Goal: Find specific fact: Find specific page/section

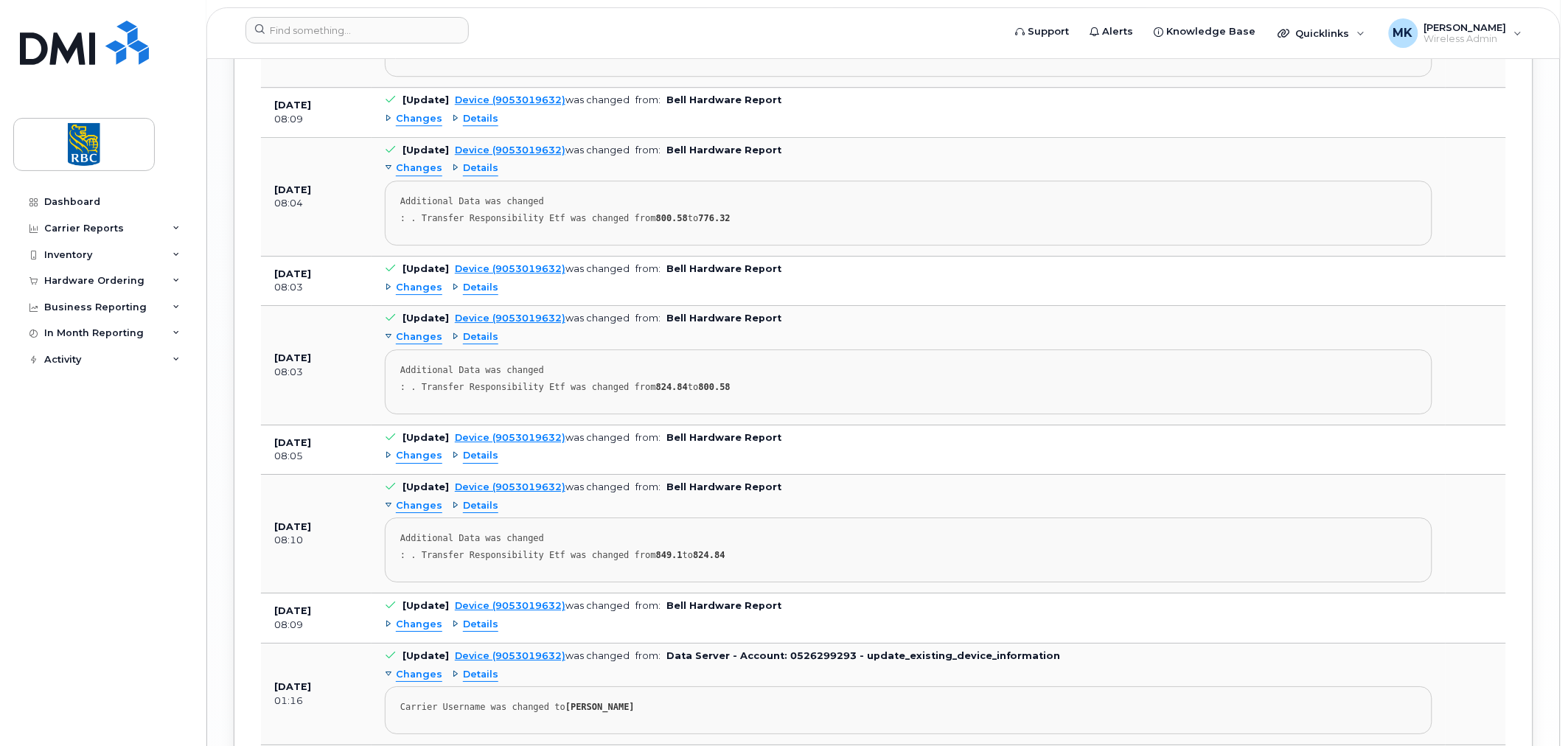
scroll to position [407, 0]
click at [401, 31] on input at bounding box center [357, 30] width 224 height 26
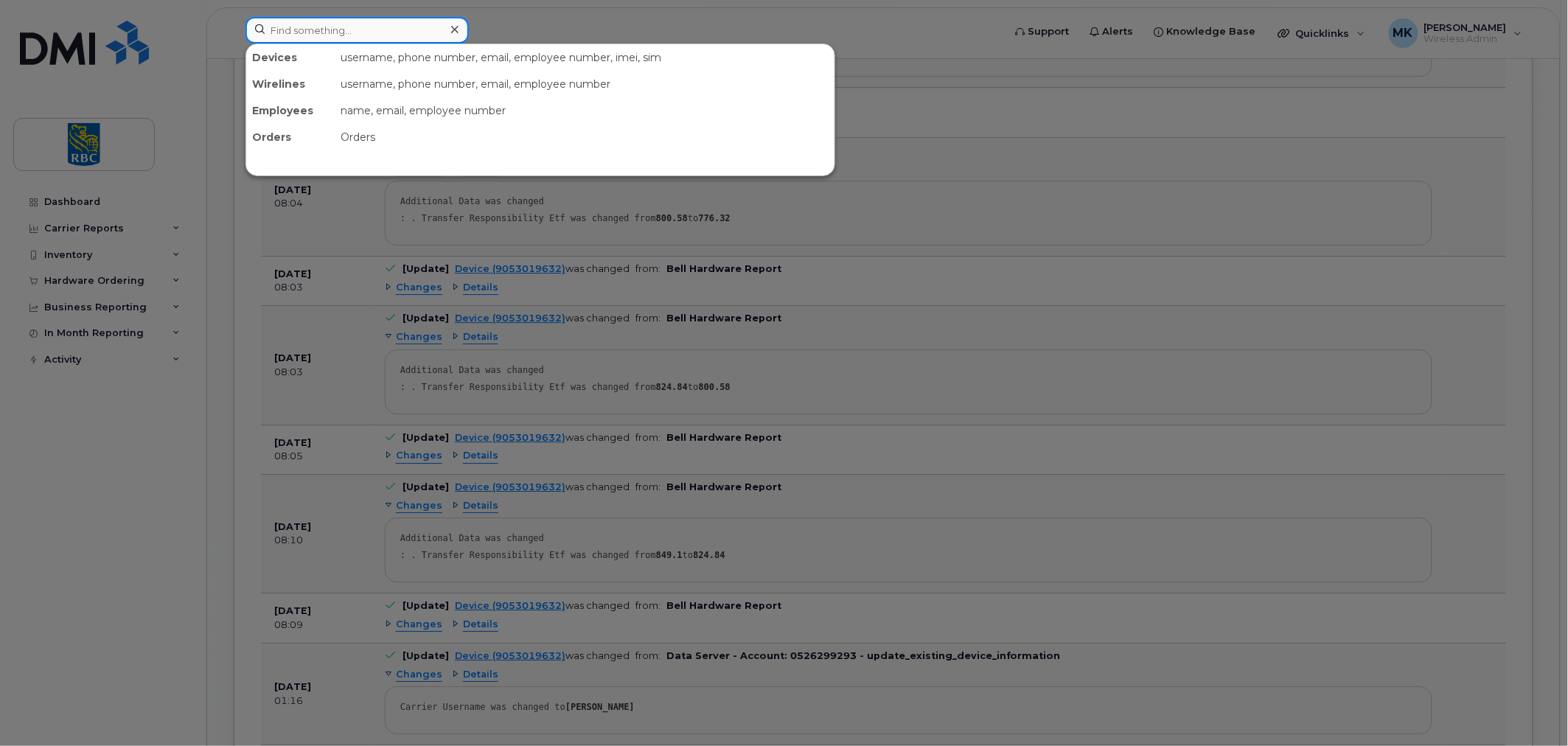
paste input "9055776457"
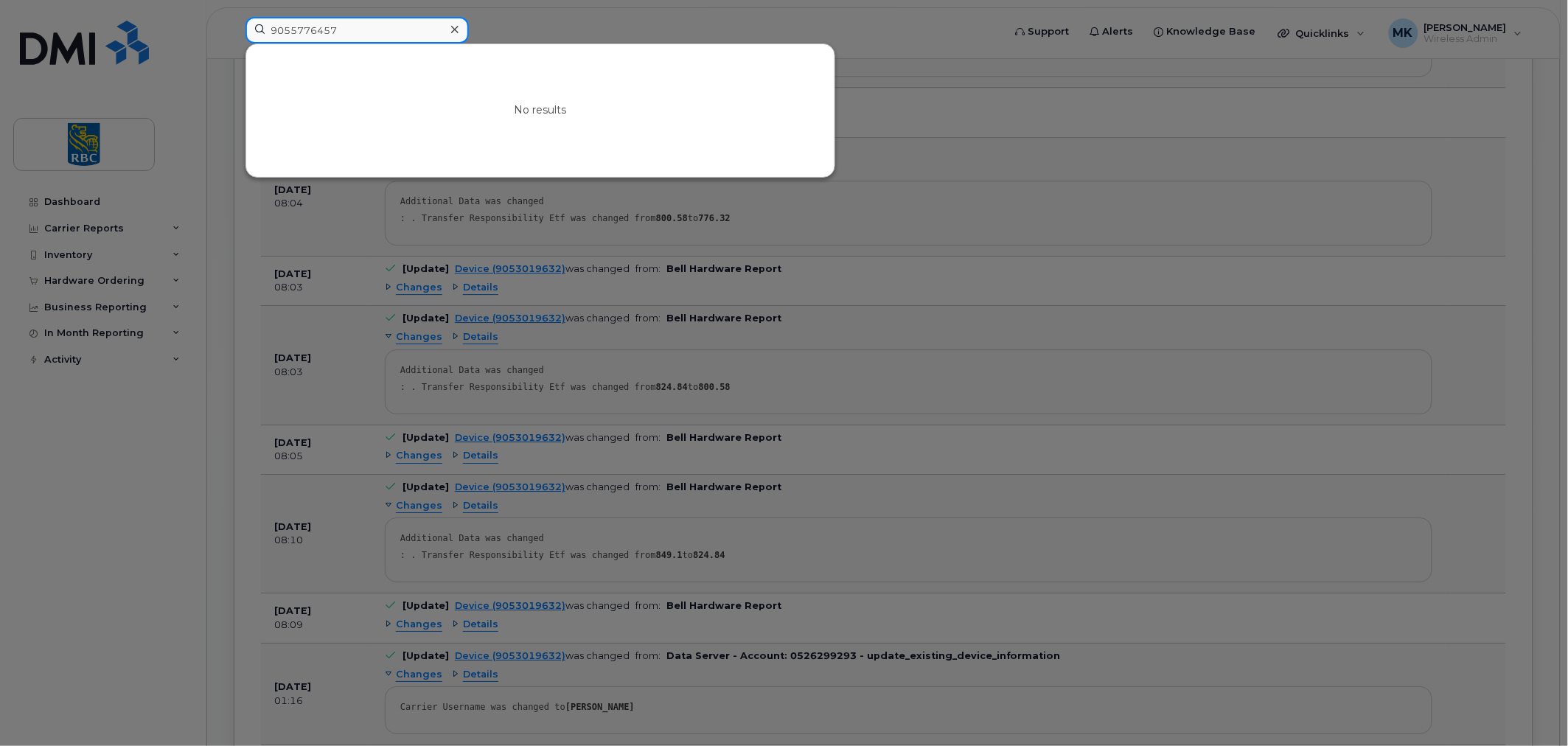
click at [310, 30] on input "9055776457" at bounding box center [357, 30] width 224 height 26
paste input "9059603461"
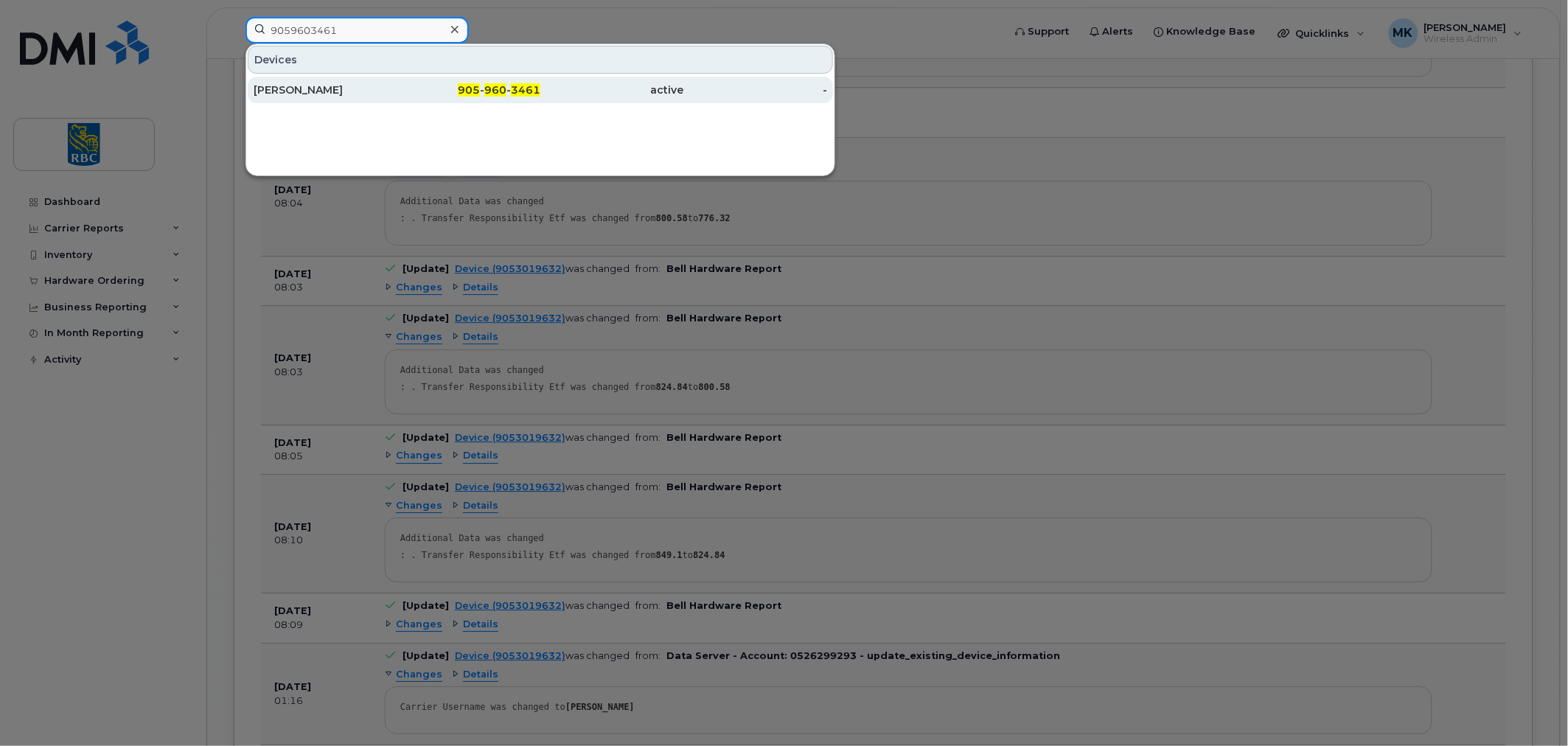
type input "9059603461"
click at [478, 96] on div "905 - 960 - 3461" at bounding box center [469, 89] width 144 height 15
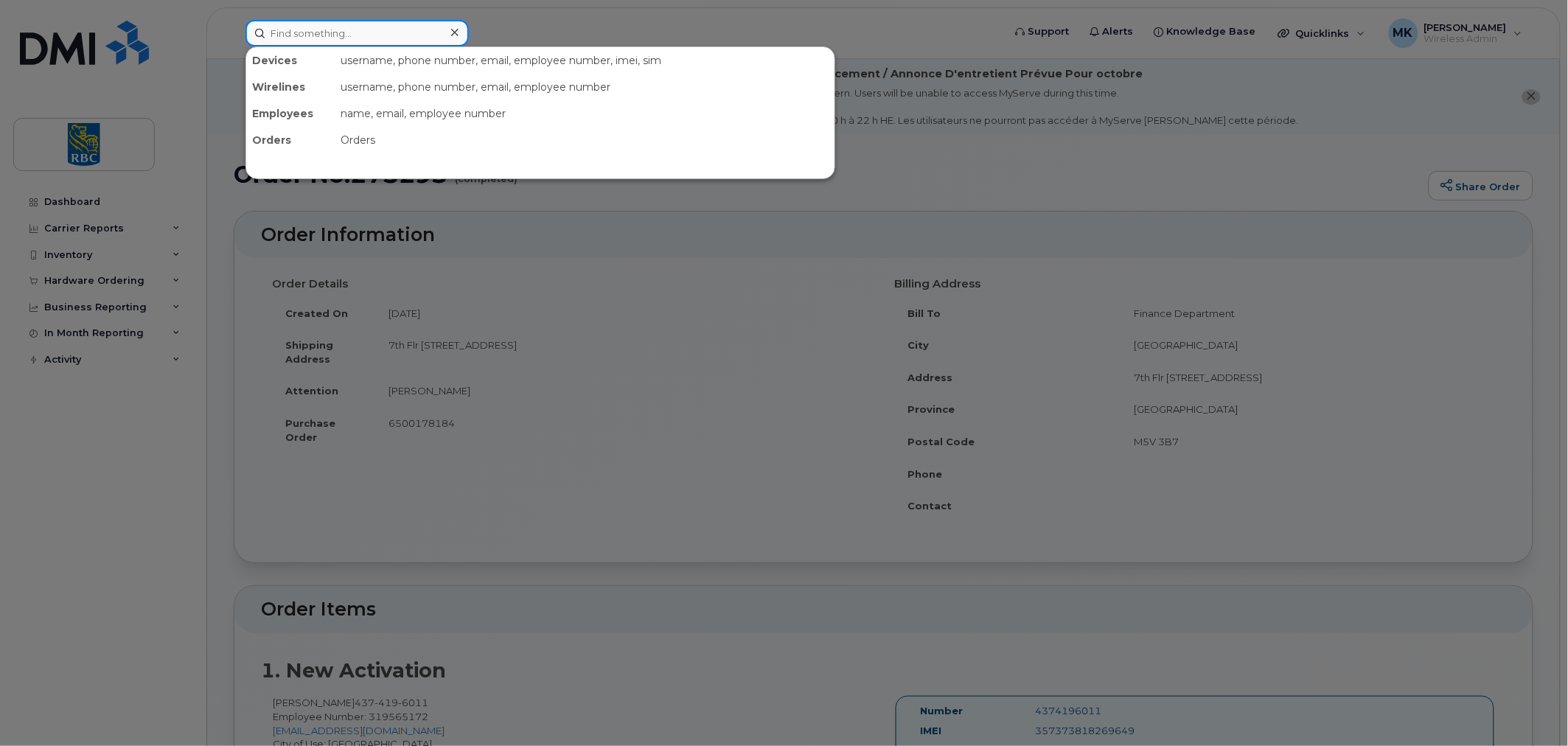
click at [333, 31] on input at bounding box center [357, 33] width 224 height 26
paste input "9055776457"
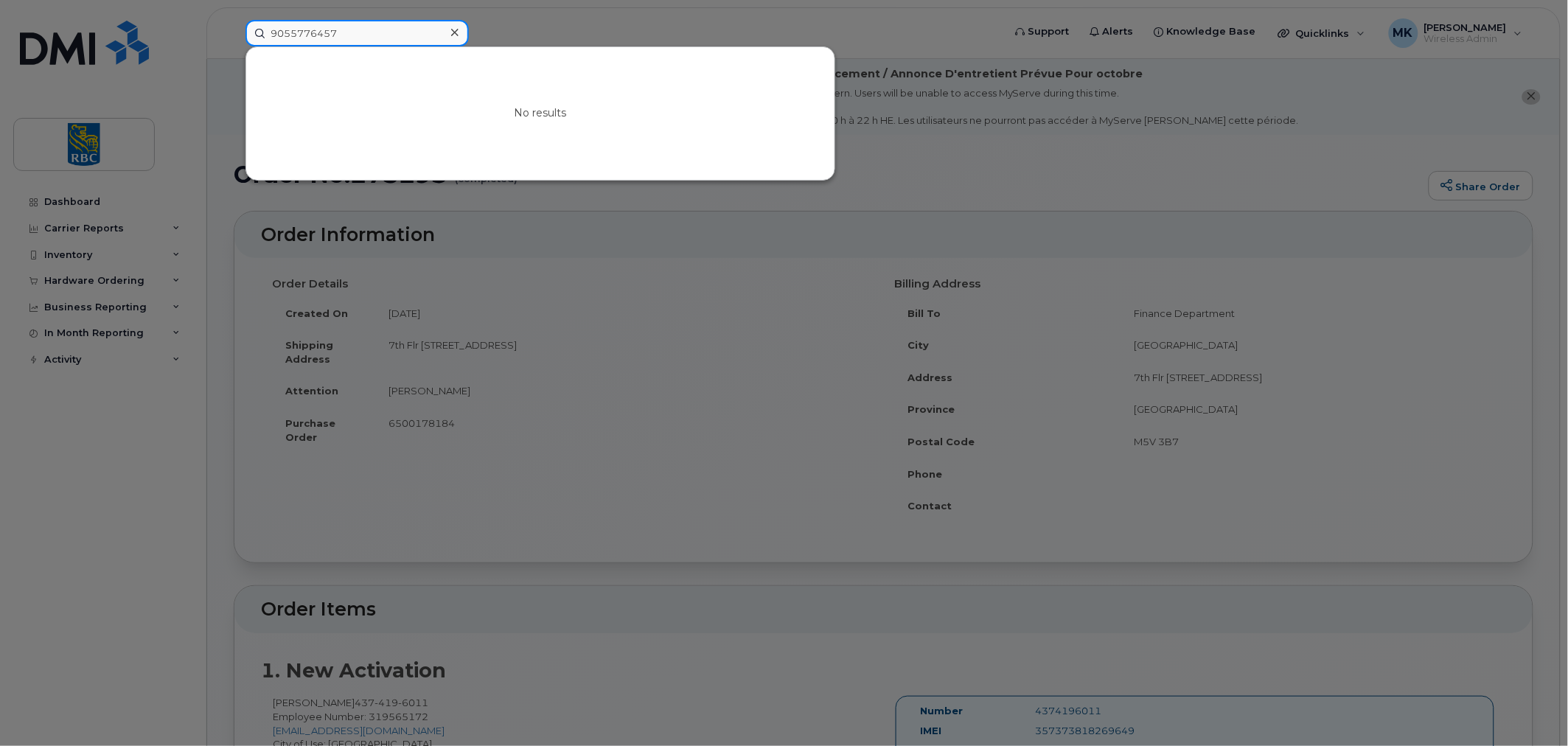
type input "9055776457"
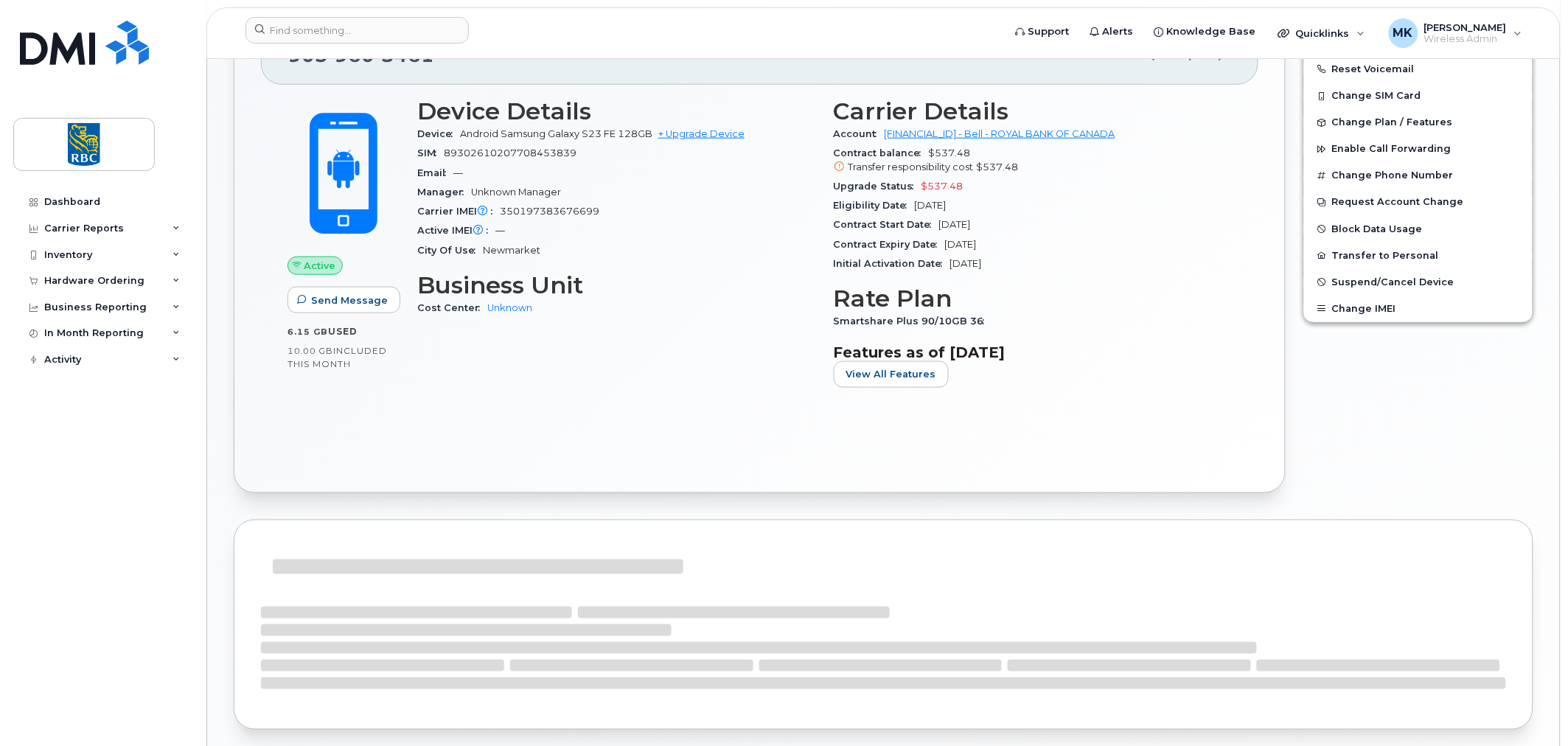
scroll to position [423, 0]
click at [1379, 453] on div "Edit Device / Employee Add Roaming Package Reset Voicemail Change SIM Card Chan…" at bounding box center [1418, 245] width 247 height 512
click at [551, 211] on span "350197383676699" at bounding box center [550, 211] width 100 height 11
copy span "350197383676699"
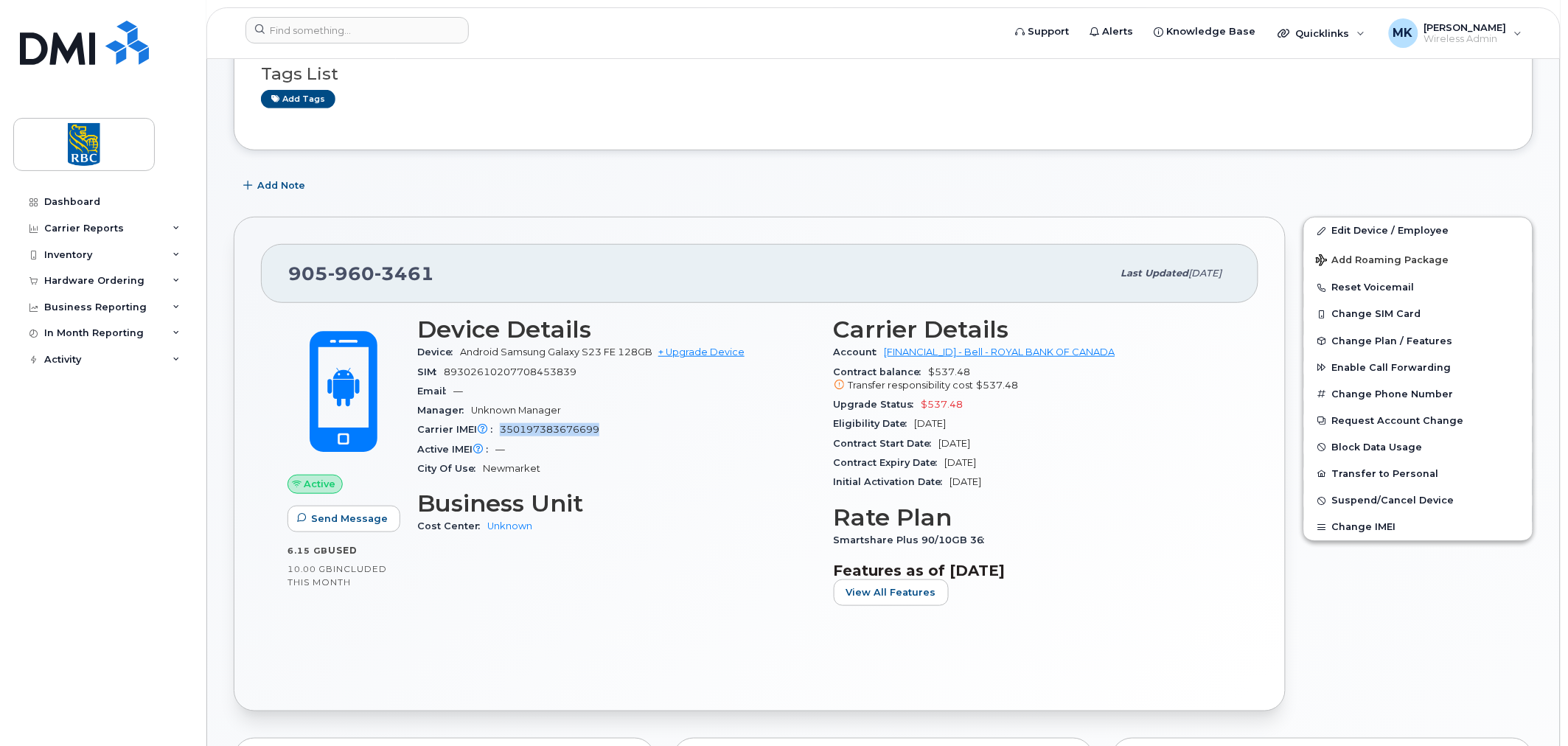
scroll to position [0, 0]
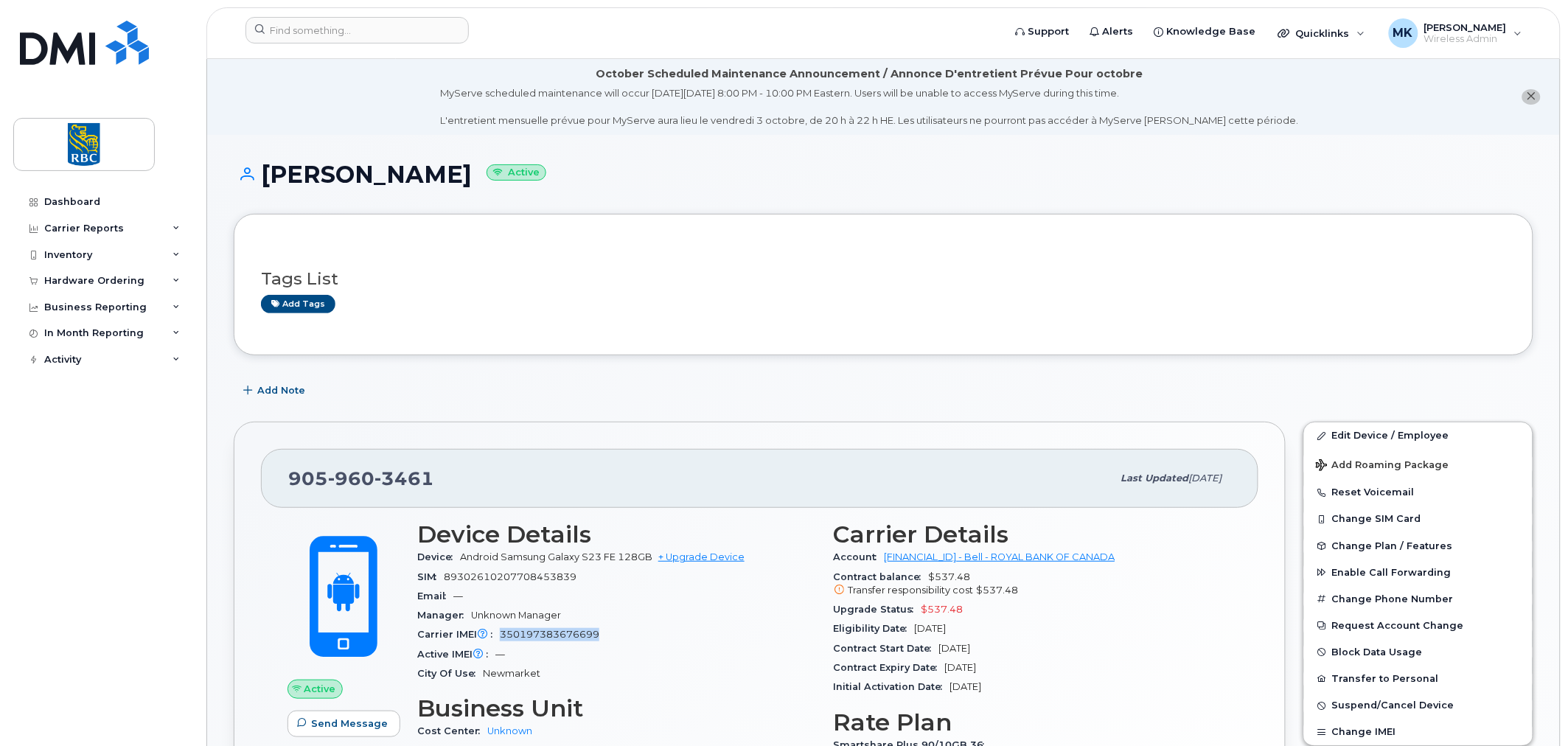
drag, startPoint x: 438, startPoint y: 178, endPoint x: 268, endPoint y: 174, distance: 170.0
click at [268, 174] on h1 "Attila Viszmeg Active" at bounding box center [884, 174] width 1300 height 25
copy h1 "[PERSON_NAME]"
